Goal: Find specific page/section: Find specific page/section

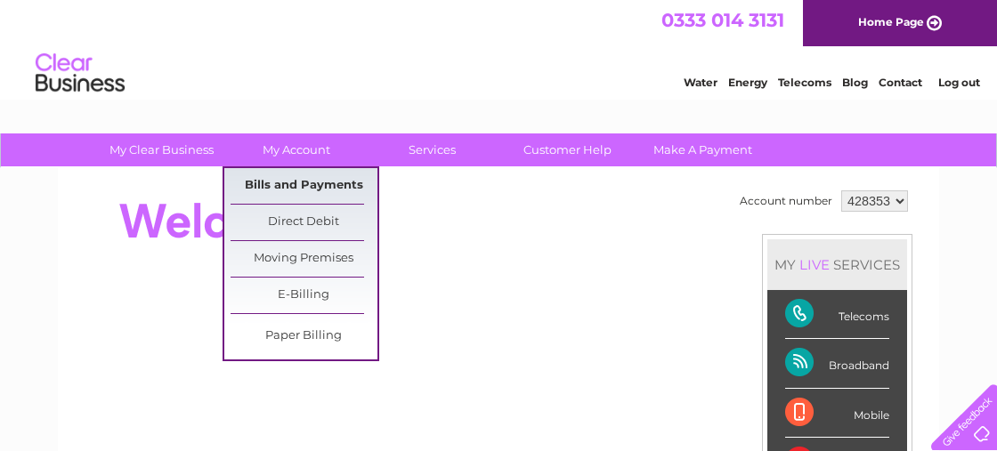
click at [305, 188] on link "Bills and Payments" at bounding box center [304, 186] width 147 height 36
click at [286, 190] on link "Bills and Payments" at bounding box center [304, 186] width 147 height 36
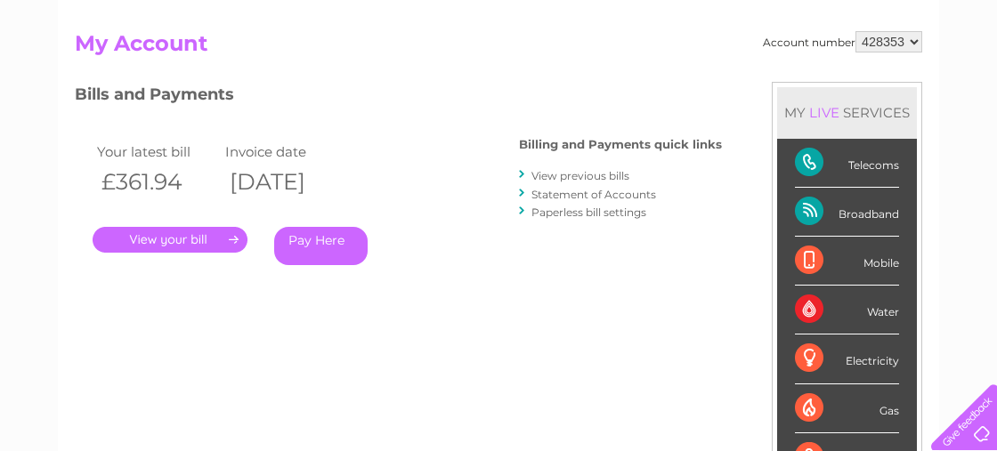
scroll to position [178, 0]
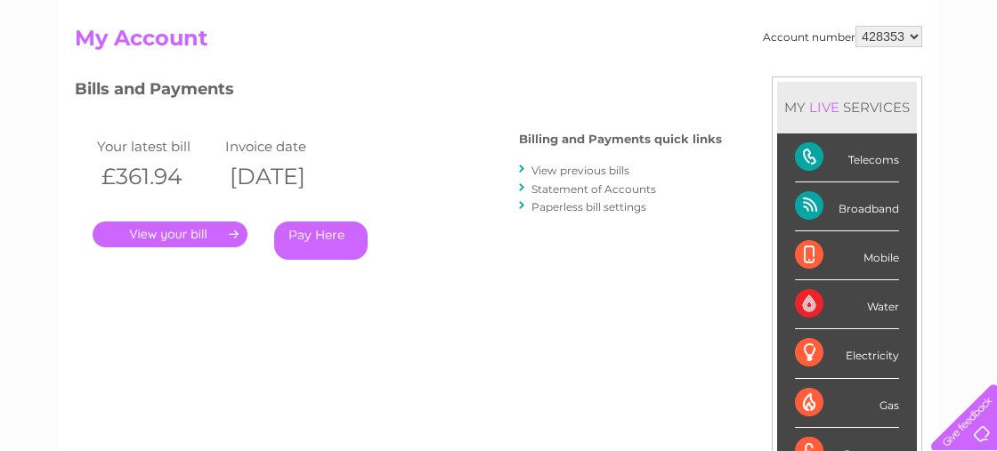
click at [194, 230] on link "." at bounding box center [170, 235] width 155 height 26
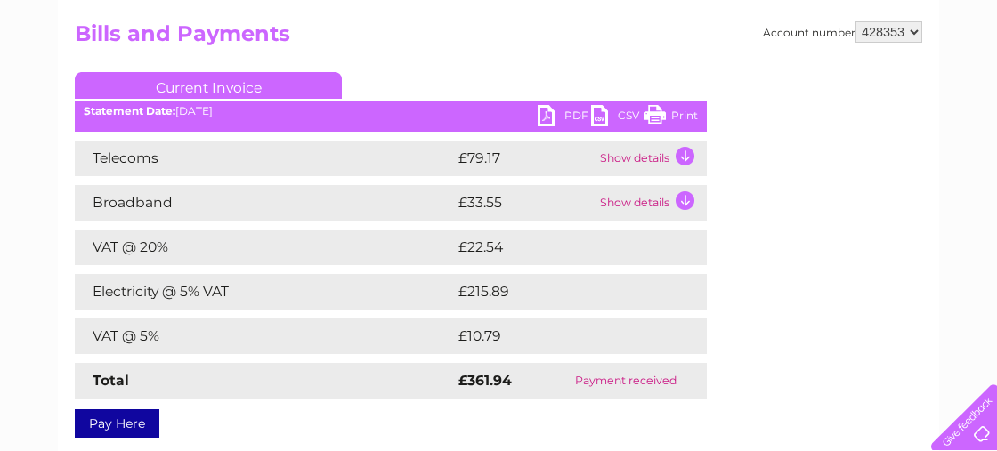
scroll to position [178, 0]
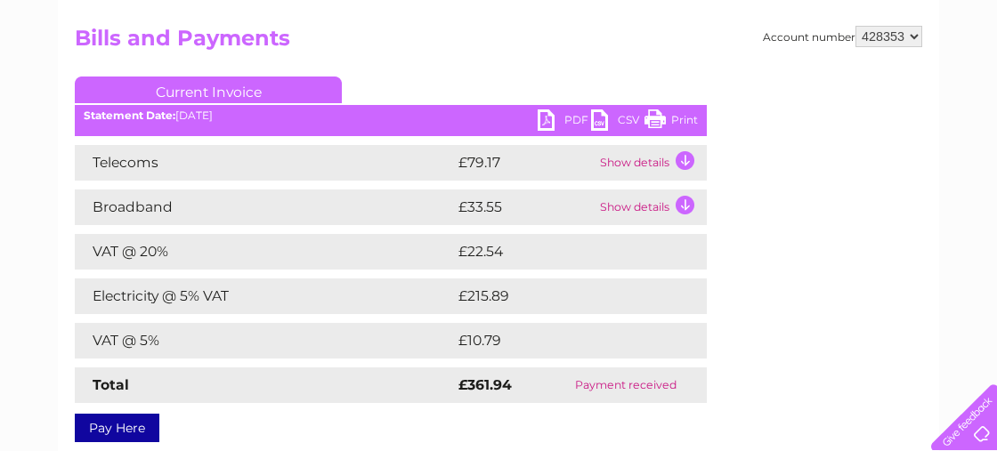
click at [679, 120] on link "Print" at bounding box center [670, 122] width 53 height 26
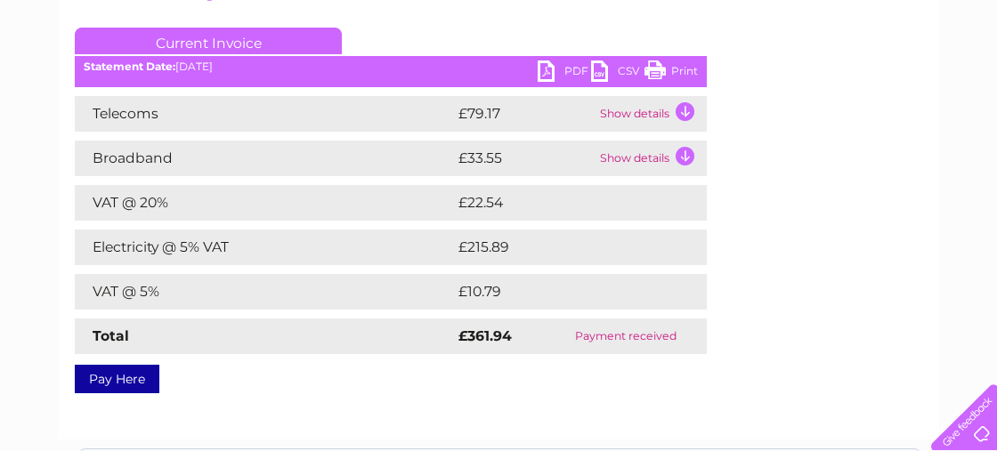
scroll to position [267, 0]
